Goal: Task Accomplishment & Management: Manage account settings

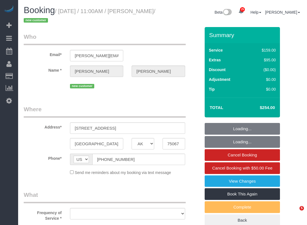
select select "[GEOGRAPHIC_DATA]"
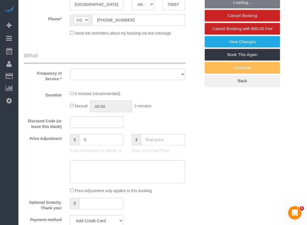
select select "object:2005"
select select "string:fspay-b1132cfa-0252-4119-8f3c-6a0ea7cebf99"
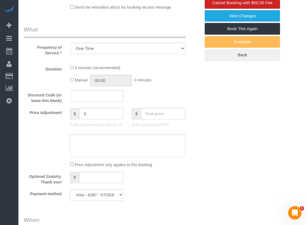
select select "object:2031"
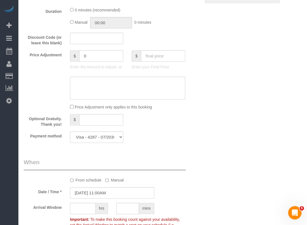
select select "3"
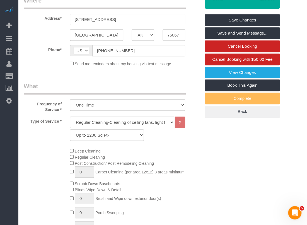
scroll to position [53, 0]
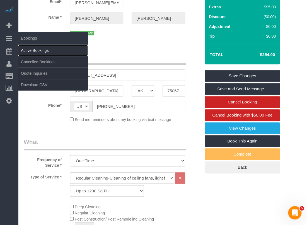
click at [26, 49] on link "Active Bookings" at bounding box center [53, 50] width 70 height 11
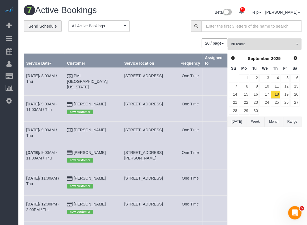
scroll to position [28, 0]
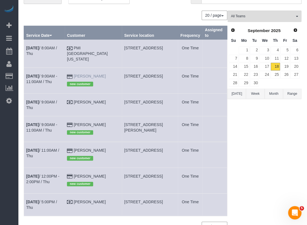
drag, startPoint x: 111, startPoint y: 70, endPoint x: 89, endPoint y: 71, distance: 22.0
click at [89, 71] on td "David Ferry new customer" at bounding box center [93, 81] width 57 height 26
copy link "David Ferry"
click at [52, 74] on link "Sep 18th / 9:00AM - 11:00AM / Thu" at bounding box center [41, 79] width 31 height 10
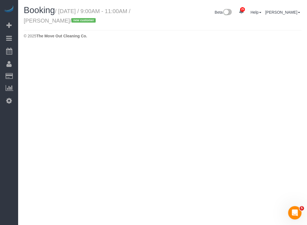
select select "TX"
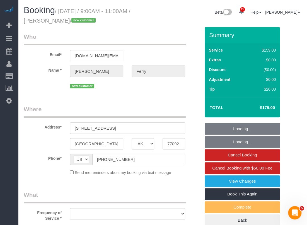
select select "string:fspay-dca3553e-2fe4-4af8-b2cc-adb749e6c77f"
select select "object:2838"
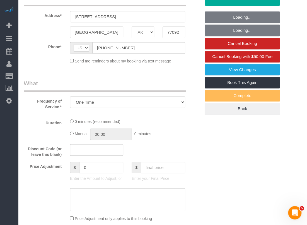
select select "3"
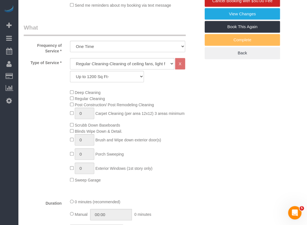
select select "object:2922"
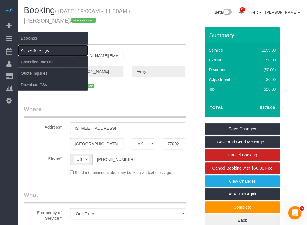
click at [30, 48] on link "Active Bookings" at bounding box center [53, 50] width 70 height 11
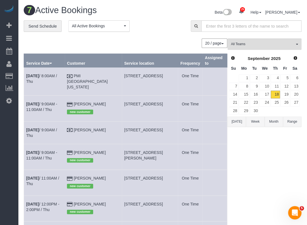
scroll to position [28, 0]
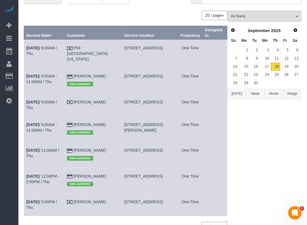
drag, startPoint x: 117, startPoint y: 70, endPoint x: 152, endPoint y: 69, distance: 34.8
click at [152, 69] on tr "Sep 18th / 9:00AM - 11:00AM / Thu David Ferry new customer 3907 Gardendale Driv…" at bounding box center [125, 81] width 203 height 26
click at [122, 93] on td "6902 Wolfberry Ln,, Baytown, TX 77521" at bounding box center [150, 104] width 56 height 23
click at [58, 148] on link "Sep 18th / 11:00AM / Thu" at bounding box center [42, 153] width 33 height 10
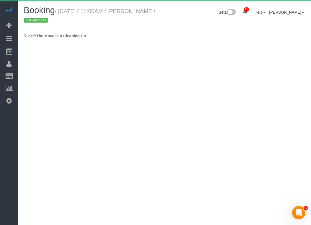
select select "TX"
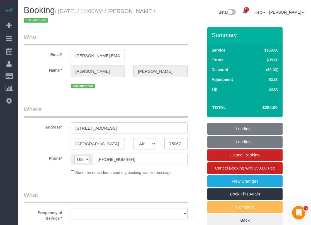
select select "string:fspay-b1132cfa-0252-4119-8f3c-6a0ea7cebf99"
select select "object:3696"
select select "3"
select select "object:3755"
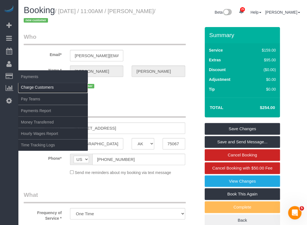
click at [26, 88] on link "Charge Customers" at bounding box center [53, 87] width 70 height 11
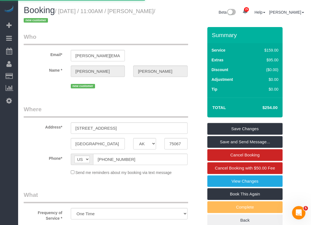
select select
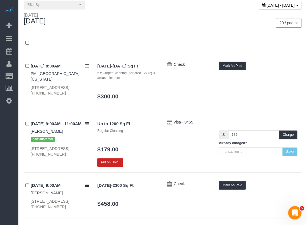
scroll to position [28, 0]
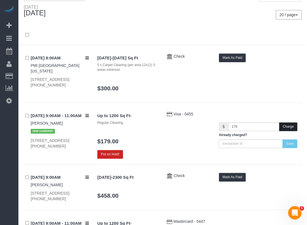
click at [289, 126] on button "Charge" at bounding box center [288, 126] width 18 height 9
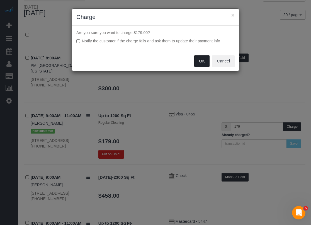
click at [203, 62] on button "OK" at bounding box center [202, 61] width 16 height 12
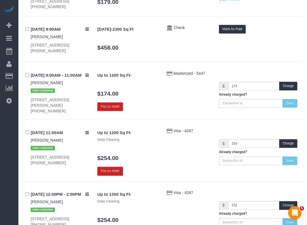
scroll to position [195, 0]
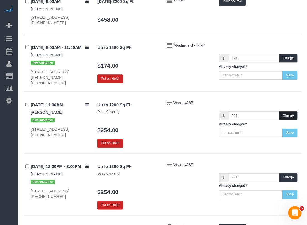
click at [289, 120] on button "Charge" at bounding box center [288, 115] width 18 height 9
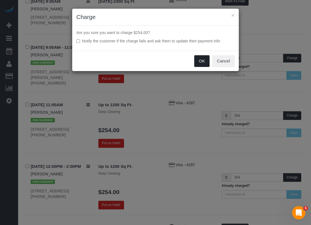
click at [199, 60] on button "OK" at bounding box center [202, 61] width 16 height 12
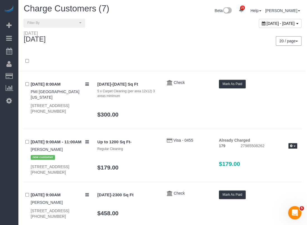
scroll to position [0, 0]
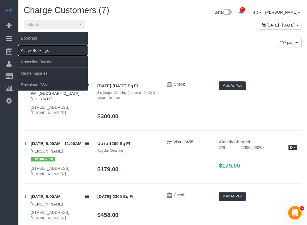
click at [30, 47] on link "Active Bookings" at bounding box center [53, 50] width 70 height 11
